Goal: Task Accomplishment & Management: Manage account settings

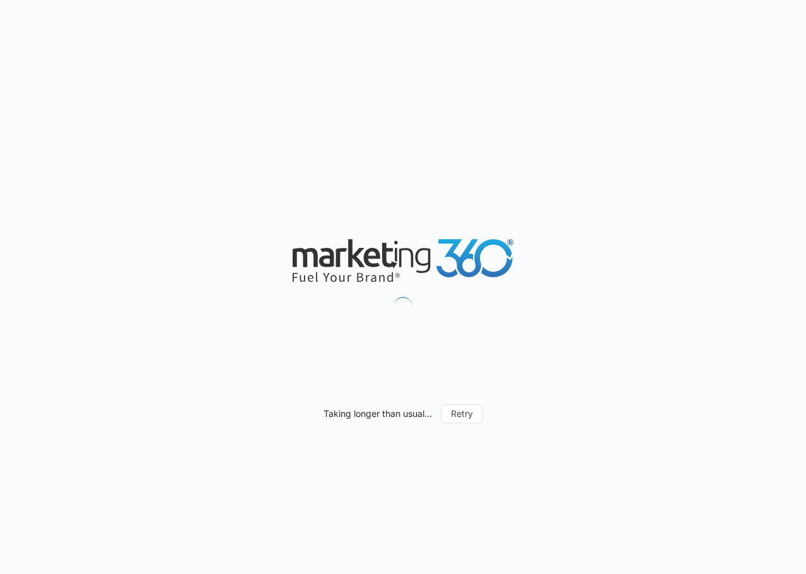
scroll to position [6195, 0]
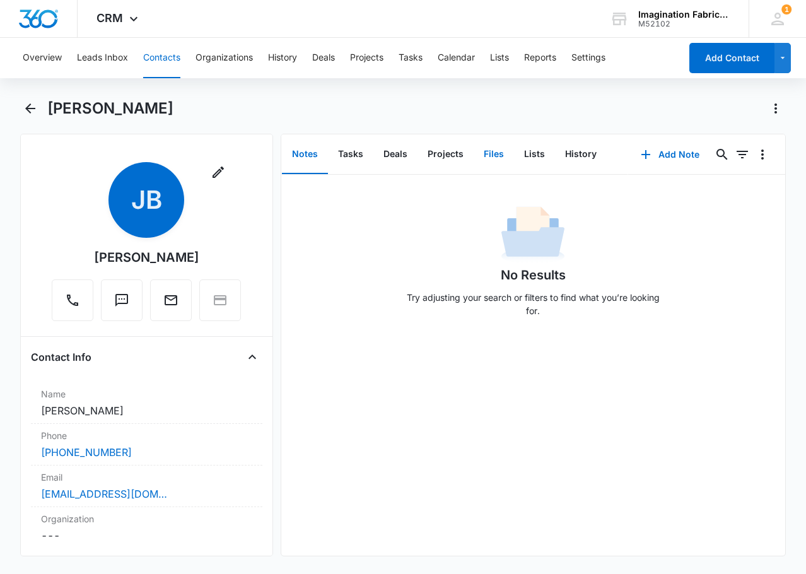
click at [493, 149] on button "Files" at bounding box center [494, 154] width 40 height 39
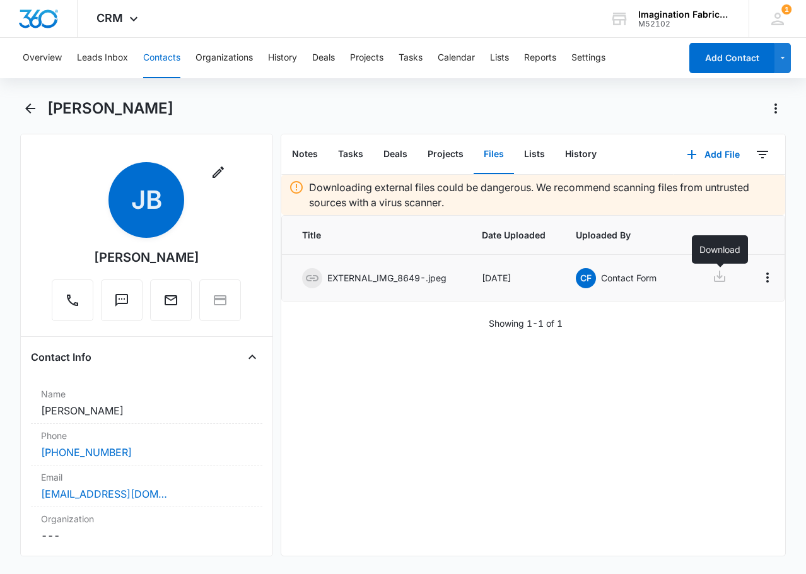
click at [720, 274] on icon at bounding box center [719, 276] width 15 height 15
click at [722, 277] on icon at bounding box center [719, 276] width 11 height 11
click at [163, 54] on button "Contacts" at bounding box center [161, 58] width 37 height 40
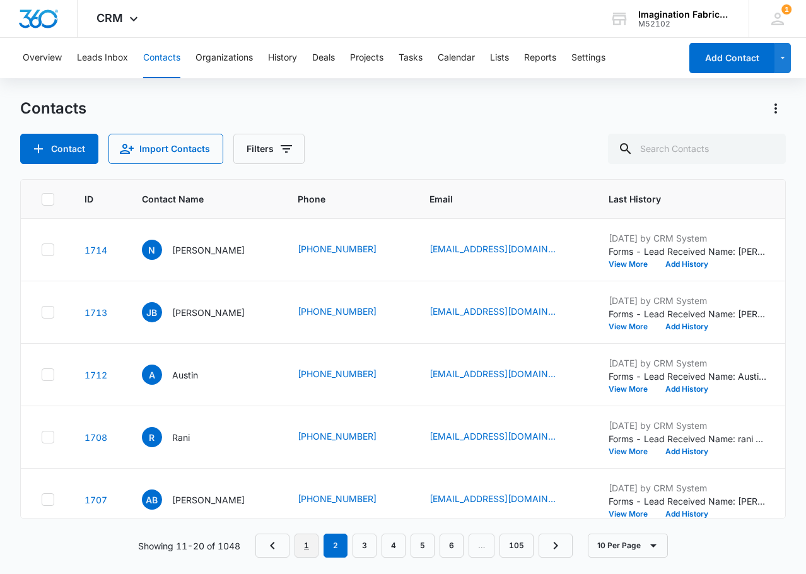
click at [297, 543] on link "1" at bounding box center [307, 546] width 24 height 24
click at [95, 313] on link "1740" at bounding box center [96, 312] width 23 height 11
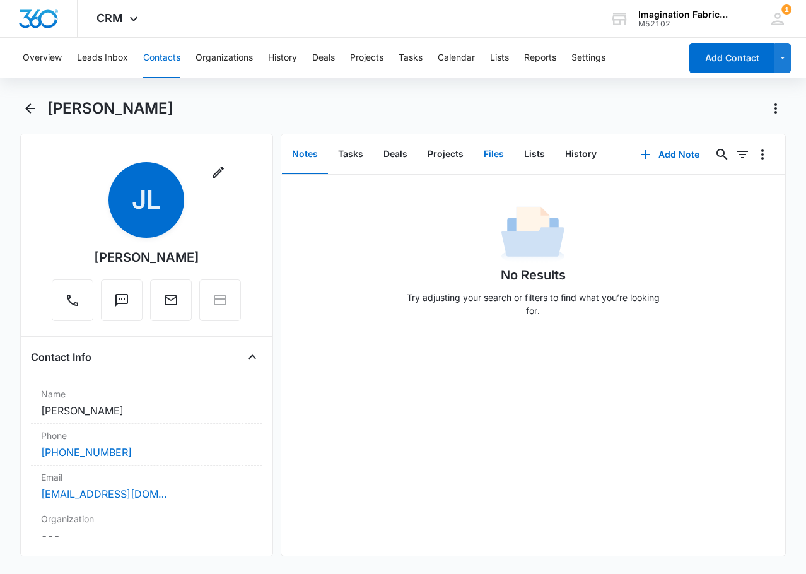
click at [493, 154] on button "Files" at bounding box center [494, 154] width 40 height 39
